Goal: Task Accomplishment & Management: Use online tool/utility

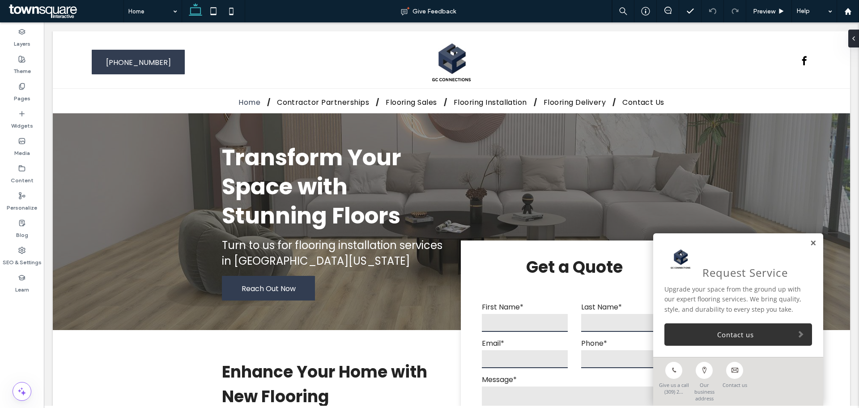
click at [810, 247] on link at bounding box center [813, 243] width 7 height 8
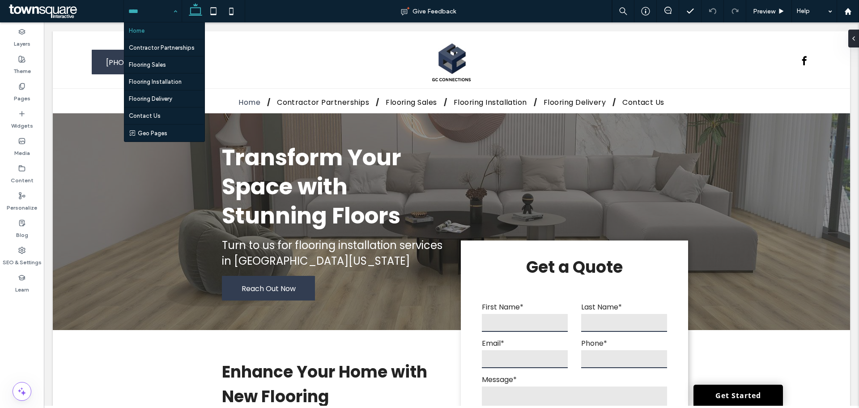
click at [148, 13] on input at bounding box center [150, 11] width 44 height 22
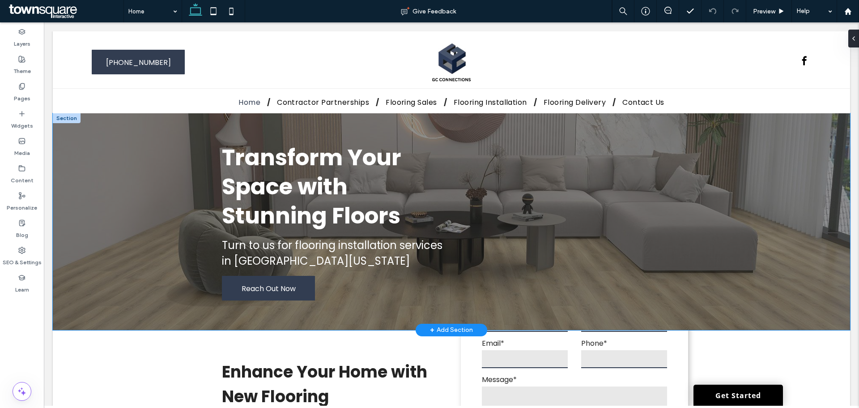
click at [103, 201] on div "Transform Your Space with Stunning Floors Turn to us for flooring installation …" at bounding box center [452, 221] width 798 height 217
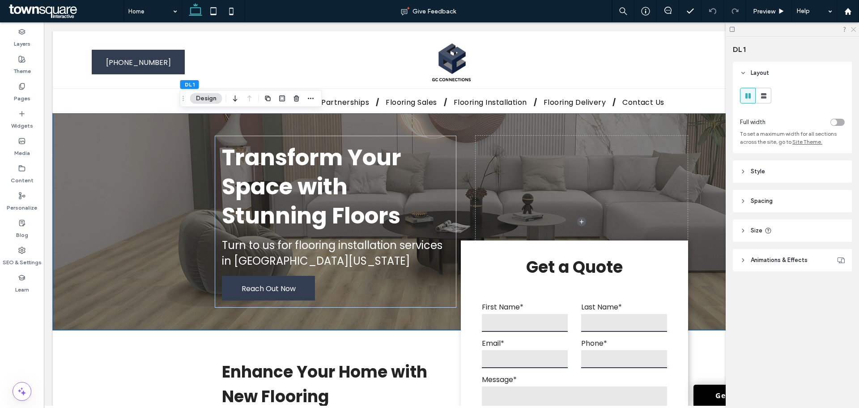
click at [851, 30] on icon at bounding box center [853, 29] width 6 height 6
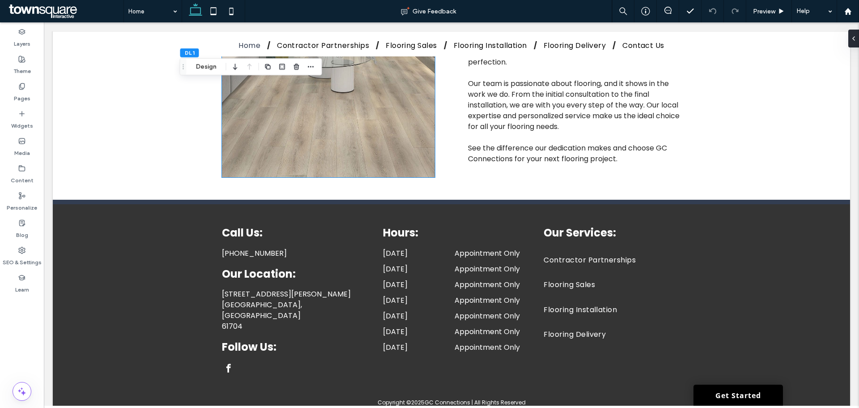
scroll to position [1303, 0]
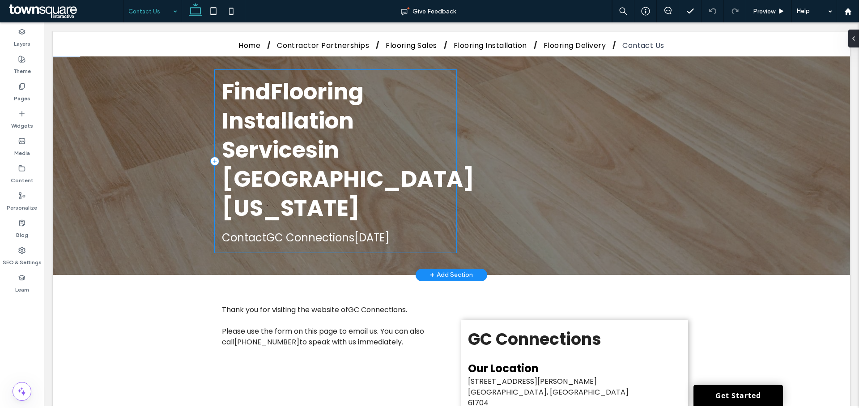
scroll to position [134, 0]
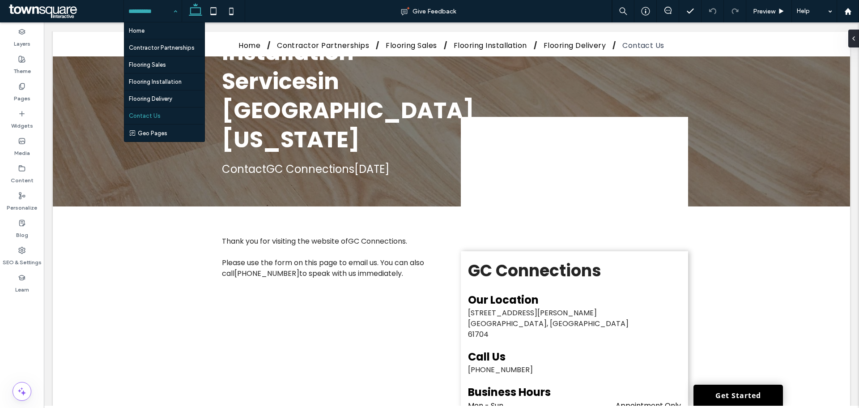
click at [159, 14] on input at bounding box center [150, 11] width 44 height 22
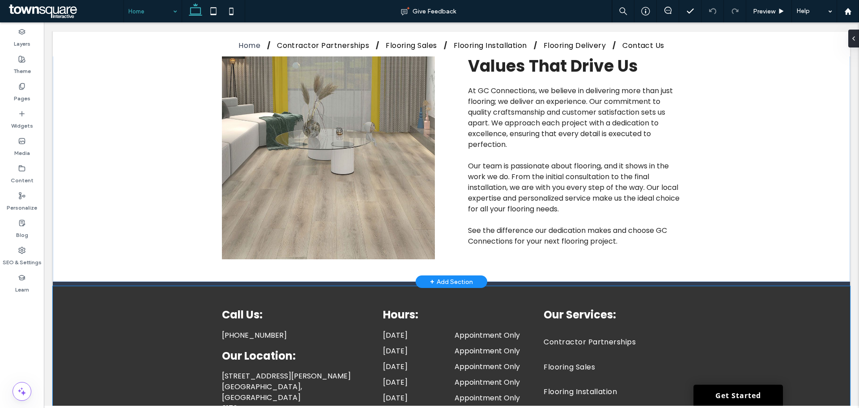
scroll to position [1246, 0]
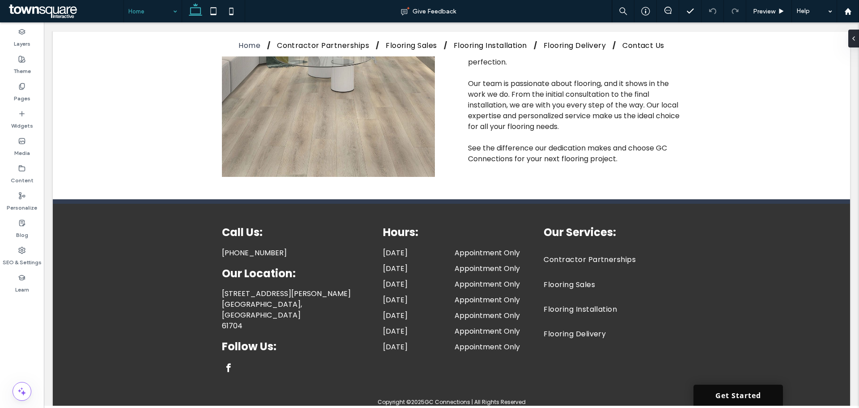
click at [721, 397] on link "Get Started" at bounding box center [739, 394] width 90 height 21
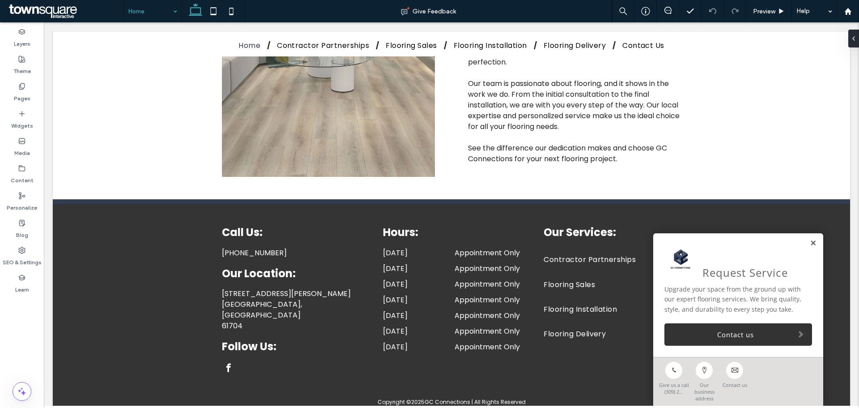
click at [810, 247] on link at bounding box center [813, 243] width 7 height 8
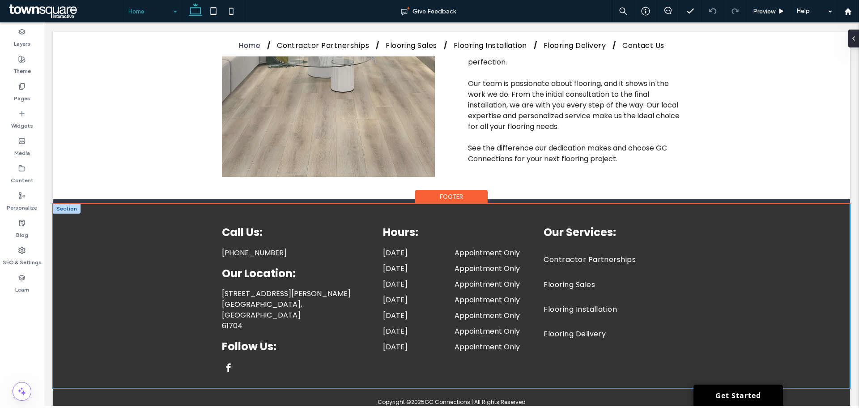
click at [129, 295] on div "Call Us: [PHONE_NUMBER] Our Location: [STREET_ADDRESS][PERSON_NAME] Follow Us: …" at bounding box center [452, 296] width 798 height 184
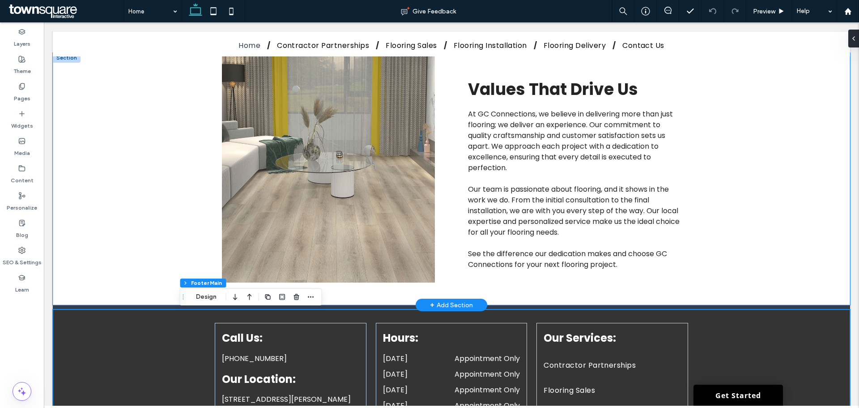
scroll to position [1157, 0]
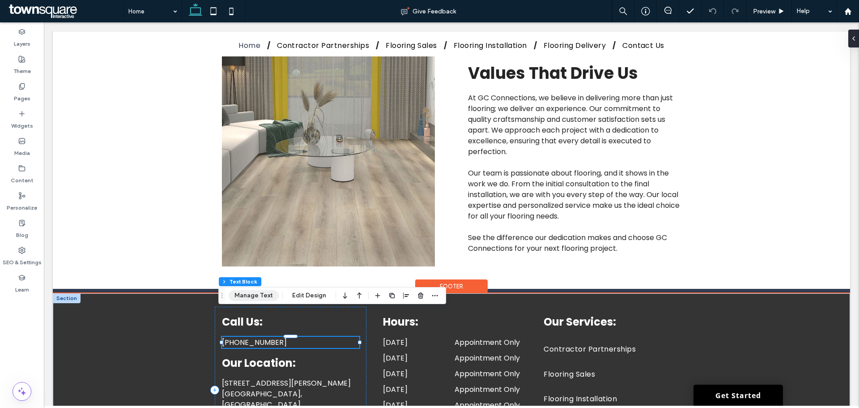
click at [252, 294] on button "Manage Text" at bounding box center [254, 295] width 50 height 11
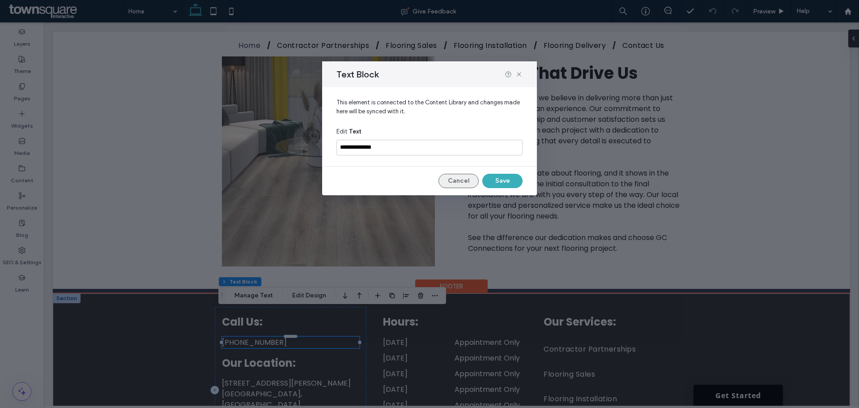
click at [455, 177] on button "Cancel" at bounding box center [459, 181] width 40 height 14
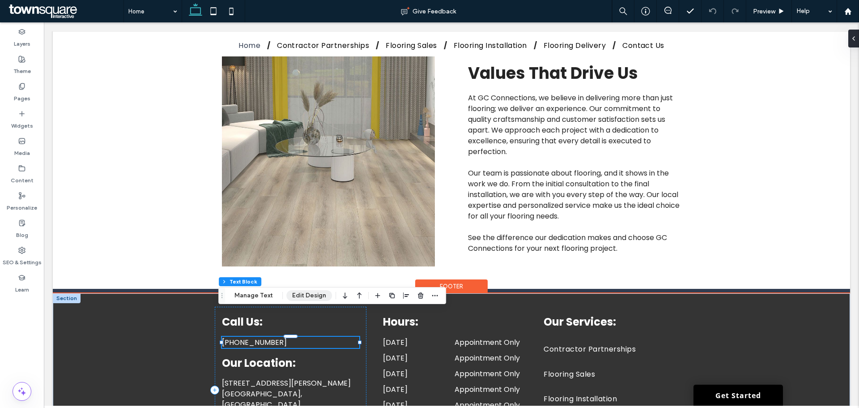
click at [316, 293] on button "Edit Design" at bounding box center [309, 295] width 46 height 11
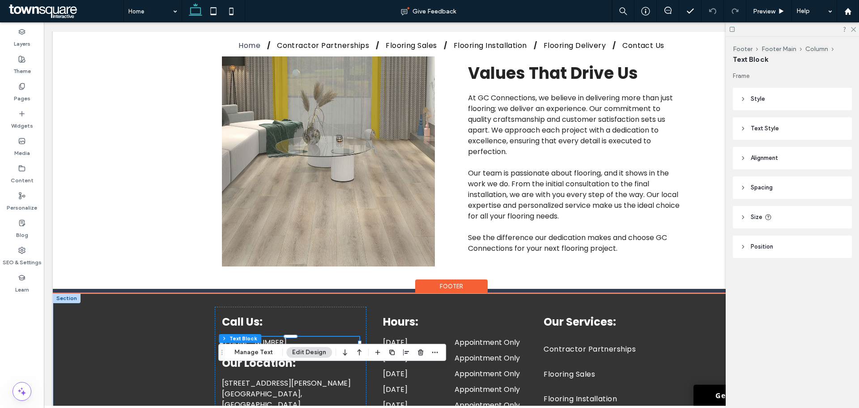
click at [770, 99] on header "Style" at bounding box center [792, 99] width 119 height 22
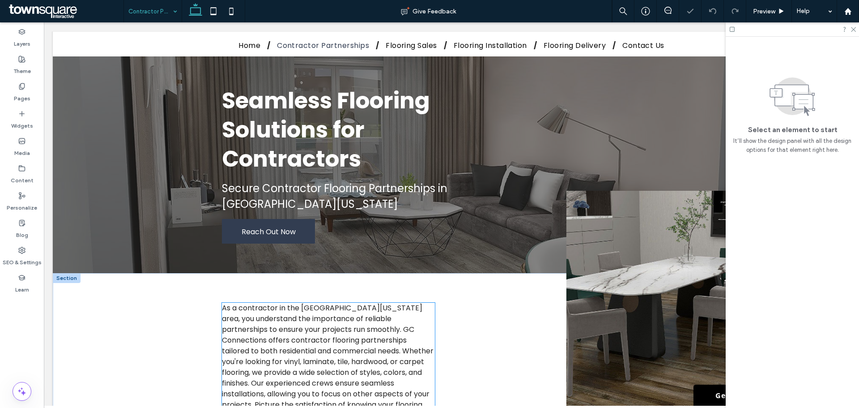
scroll to position [224, 0]
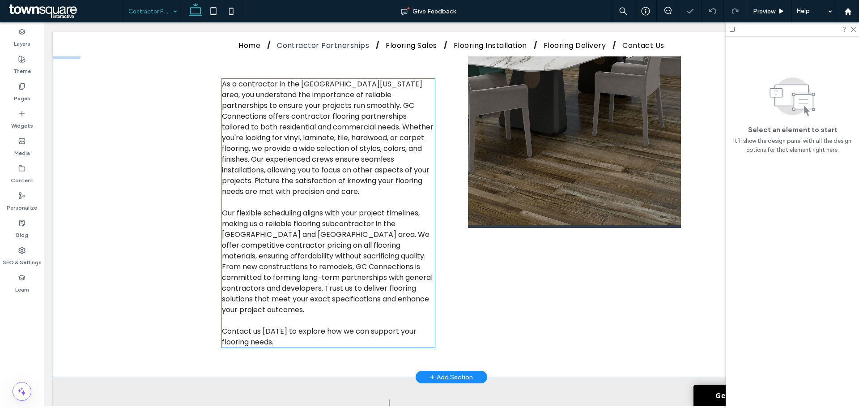
click at [291, 143] on p "As a contractor in the [GEOGRAPHIC_DATA][US_STATE] area, you understand the imp…" at bounding box center [328, 138] width 213 height 118
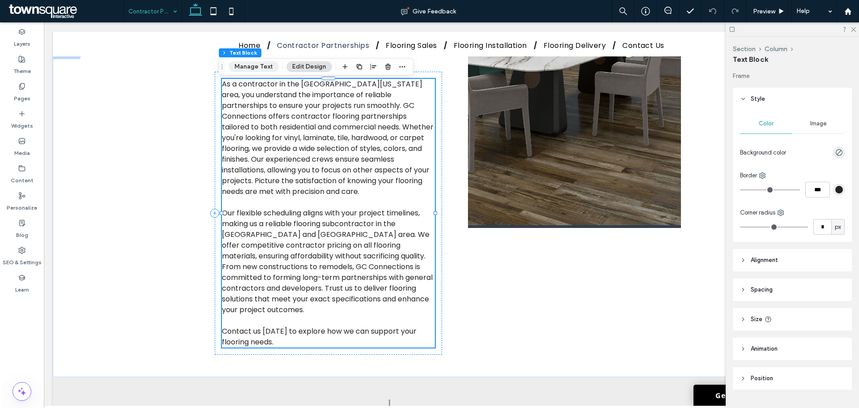
click at [253, 70] on button "Manage Text" at bounding box center [254, 66] width 50 height 11
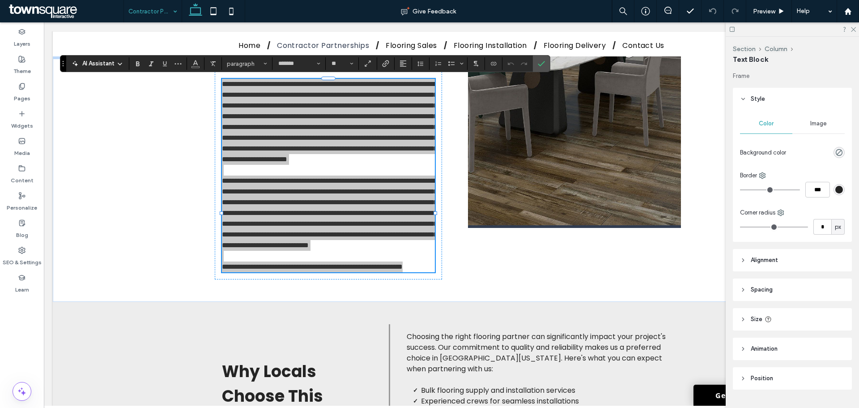
click at [98, 56] on div "AI Assistant paragraph ******* **" at bounding box center [305, 63] width 491 height 17
click at [98, 63] on span "AI Assistant" at bounding box center [98, 63] width 32 height 9
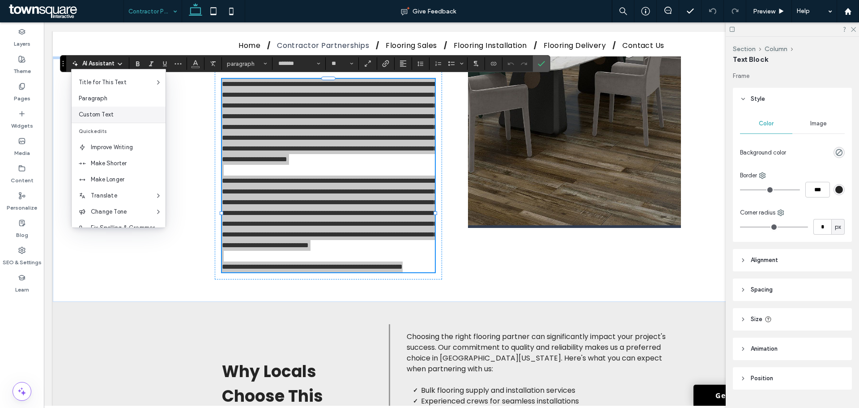
scroll to position [59, 0]
click at [107, 216] on span "Custom Edit" at bounding box center [128, 215] width 75 height 9
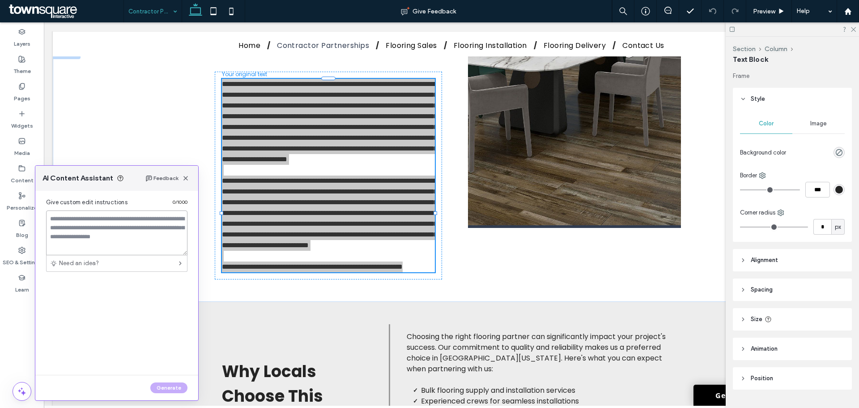
click at [110, 213] on textarea at bounding box center [116, 232] width 141 height 45
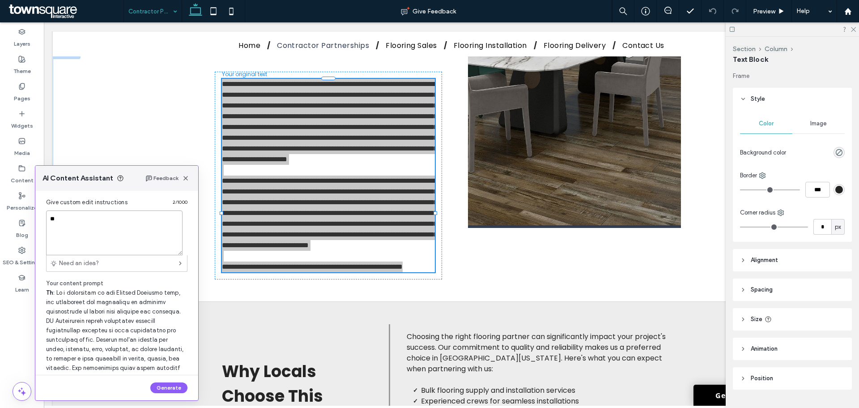
type textarea "*"
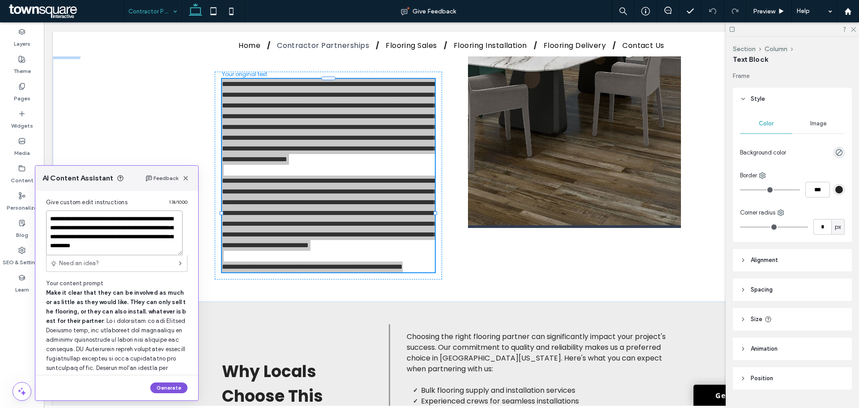
type textarea "**********"
click at [167, 389] on button "Generate" at bounding box center [168, 387] width 37 height 11
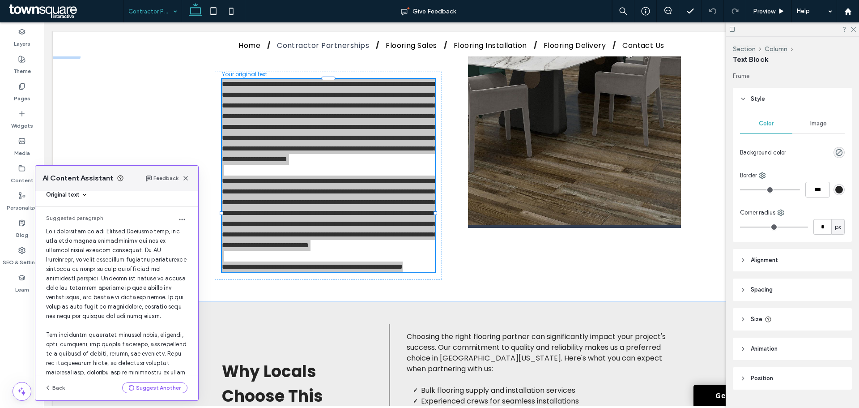
scroll to position [0, 0]
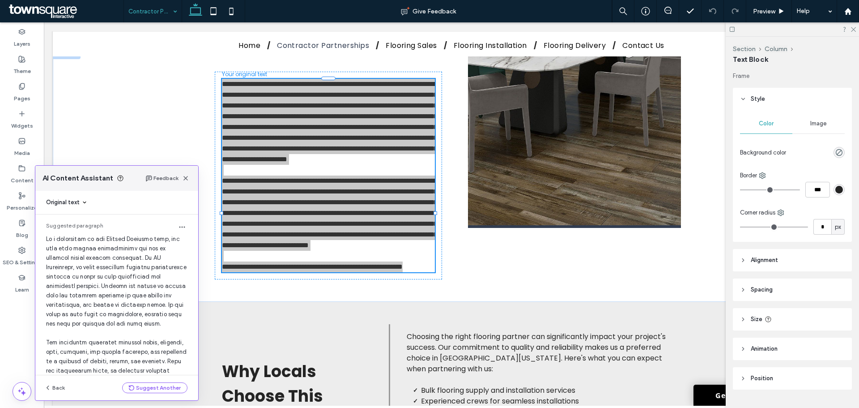
click at [56, 256] on span at bounding box center [116, 412] width 141 height 354
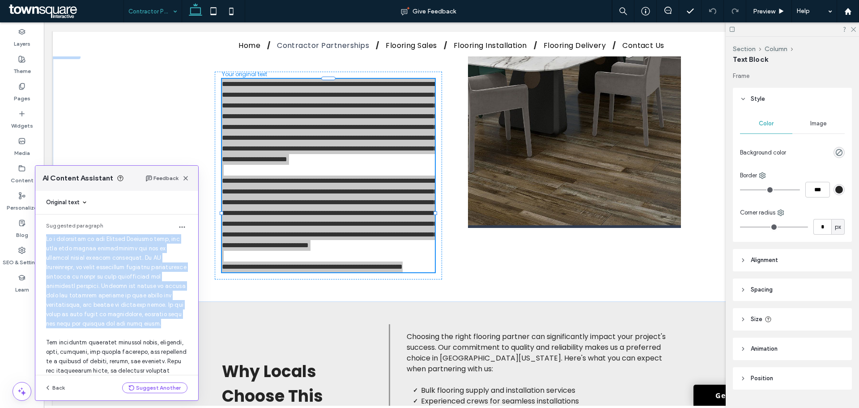
drag, startPoint x: 43, startPoint y: 240, endPoint x: 129, endPoint y: 324, distance: 120.0
copy span "As a contractor in the [GEOGRAPHIC_DATA][US_STATE] area, you know that strong p…"
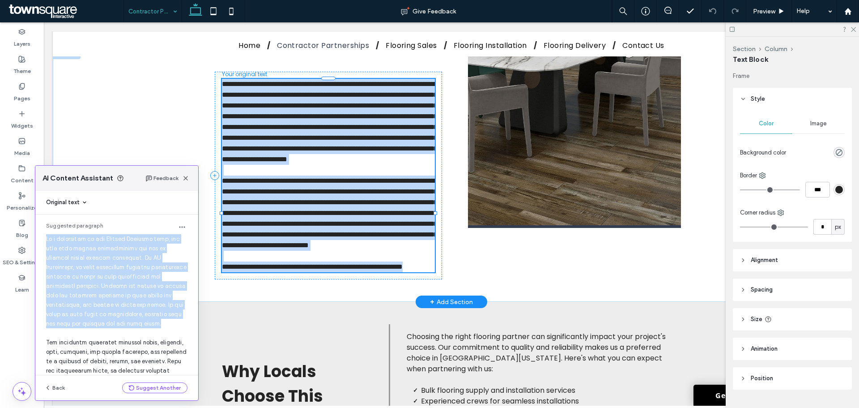
click at [286, 152] on span "**********" at bounding box center [330, 122] width 216 height 82
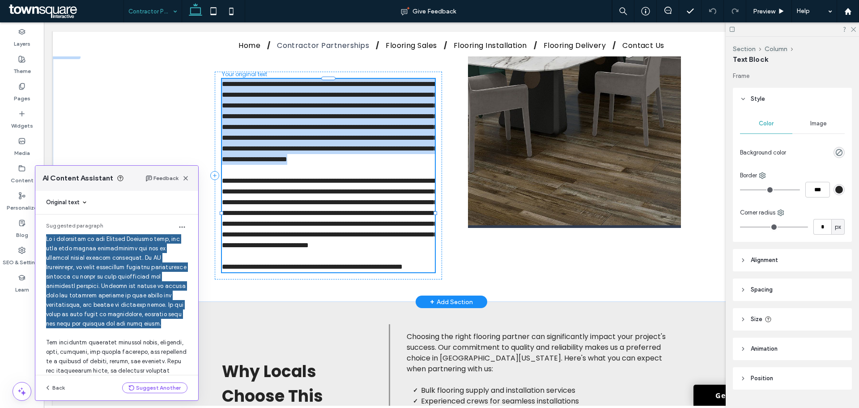
drag, startPoint x: 288, startPoint y: 193, endPoint x: 218, endPoint y: 86, distance: 127.5
click at [218, 86] on div "**********" at bounding box center [451, 175] width 537 height 252
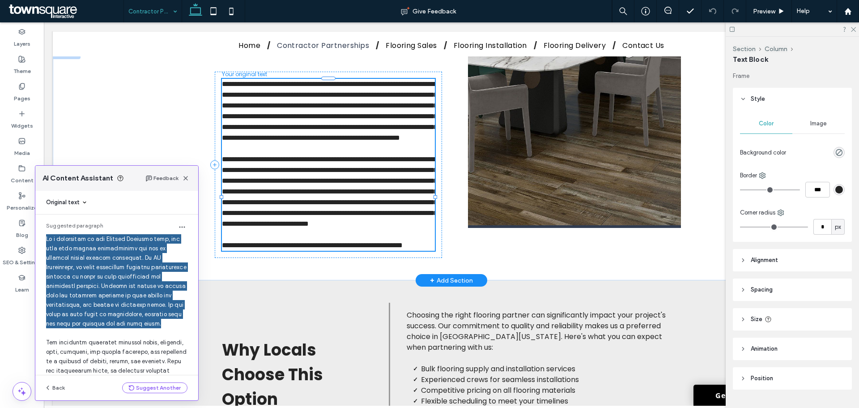
click at [412, 129] on span "**********" at bounding box center [330, 111] width 216 height 60
click at [356, 139] on span "**********" at bounding box center [330, 111] width 216 height 60
click at [310, 154] on p at bounding box center [328, 148] width 213 height 11
click at [151, 120] on div "**********" at bounding box center [452, 164] width 798 height 231
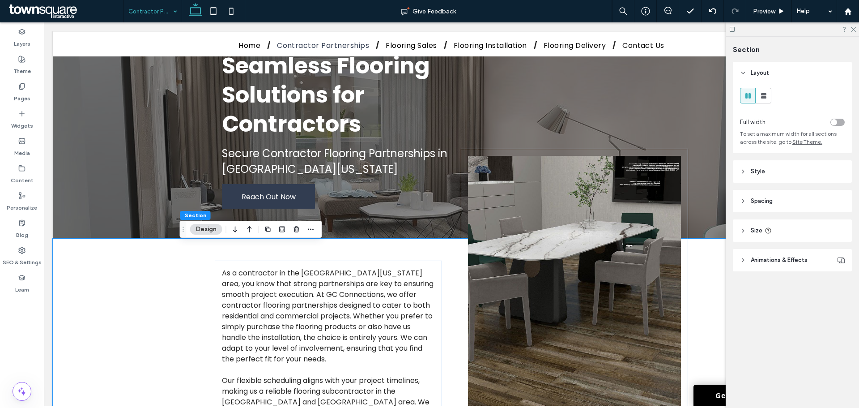
scroll to position [19, 0]
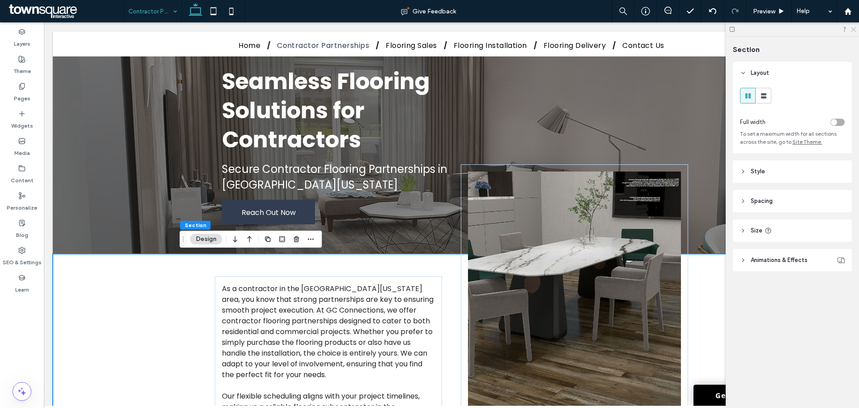
click at [854, 28] on icon at bounding box center [853, 29] width 6 height 6
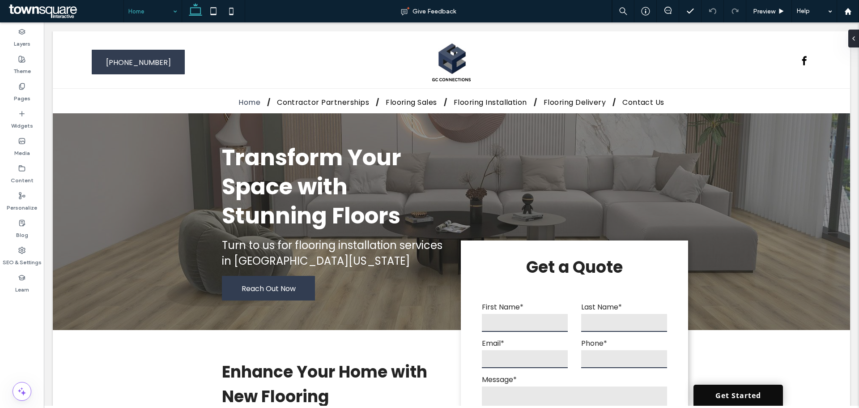
click at [733, 391] on link "Get Started" at bounding box center [739, 394] width 90 height 21
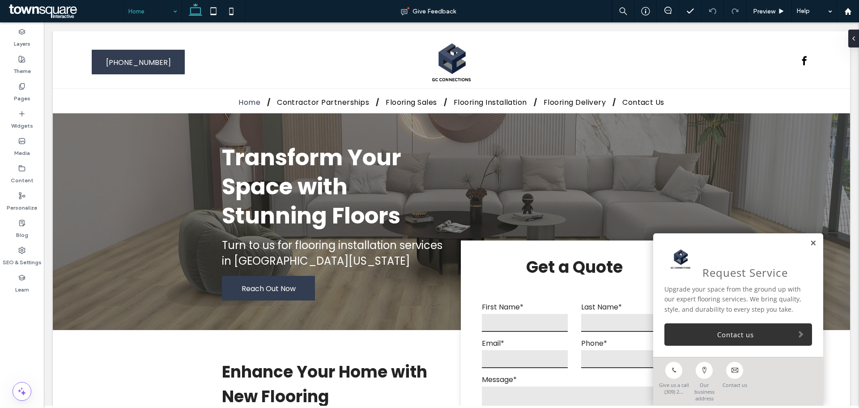
click at [810, 247] on link at bounding box center [813, 243] width 7 height 8
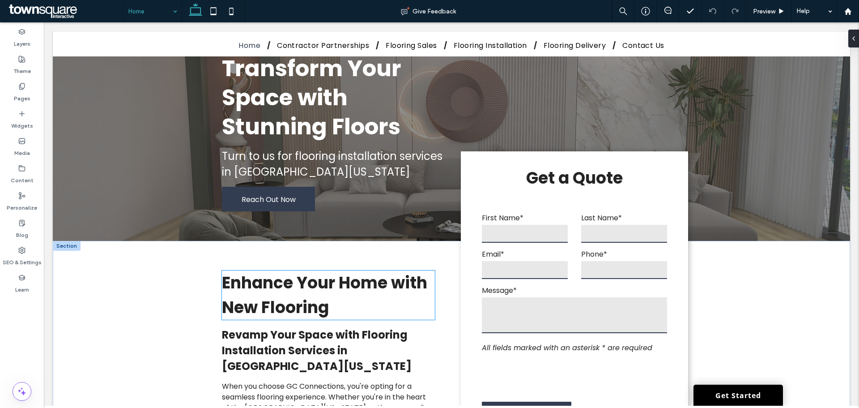
scroll to position [90, 0]
